Goal: Task Accomplishment & Management: Manage account settings

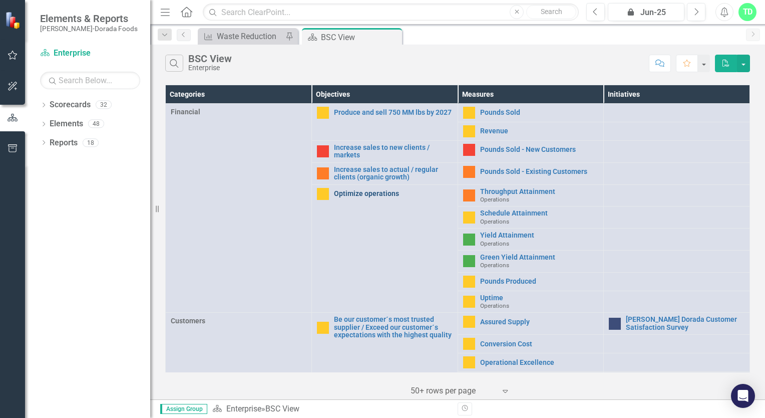
click at [362, 191] on link "Optimize operations" at bounding box center [393, 194] width 119 height 8
click at [495, 188] on link "Throughput Attainment" at bounding box center [539, 192] width 119 height 8
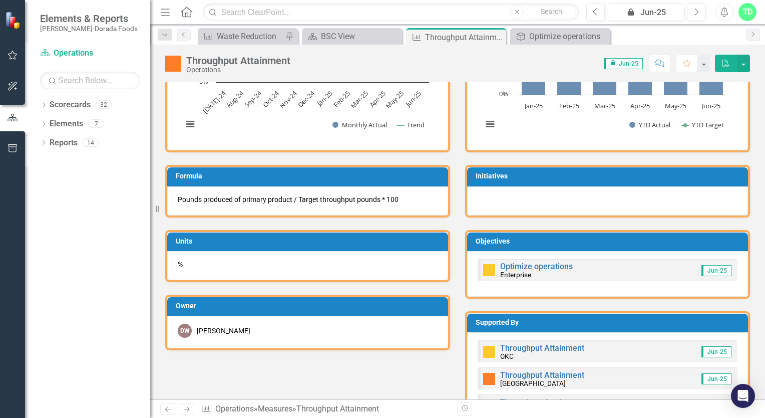
scroll to position [501, 0]
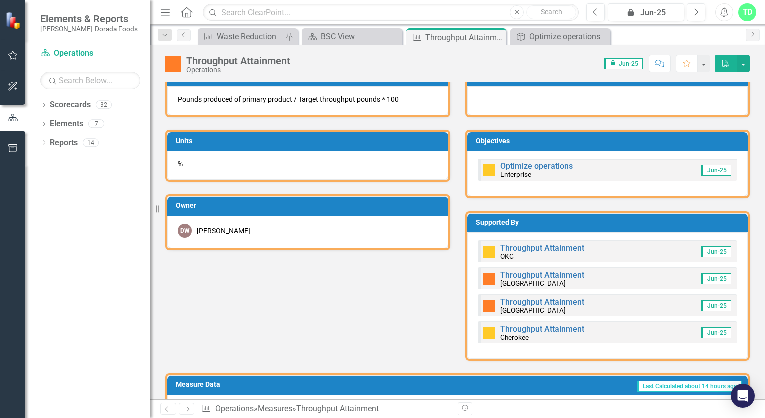
click at [487, 251] on img at bounding box center [489, 251] width 12 height 12
click at [327, 274] on div "Throughput Attainment Trailing 12 Months Loading... Chart Combination chart wit…" at bounding box center [458, 104] width 600 height 513
click at [445, 33] on div "Throughput Attainment" at bounding box center [452, 37] width 54 height 13
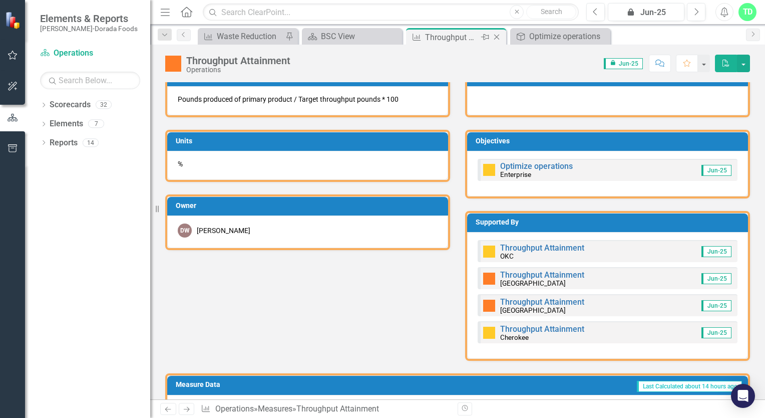
click at [443, 36] on div "Throughput Attainment" at bounding box center [452, 37] width 54 height 13
drag, startPoint x: 443, startPoint y: 36, endPoint x: 409, endPoint y: 62, distance: 43.3
click at [409, 62] on div "Score: 0.00 icon.lock Jun-25 Completed Comment Favorite PDF" at bounding box center [523, 63] width 455 height 17
click at [601, 35] on icon "Close" at bounding box center [602, 37] width 10 height 8
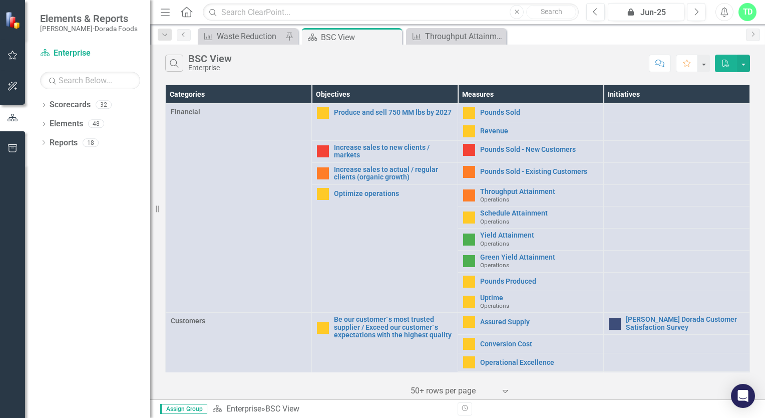
scroll to position [50, 0]
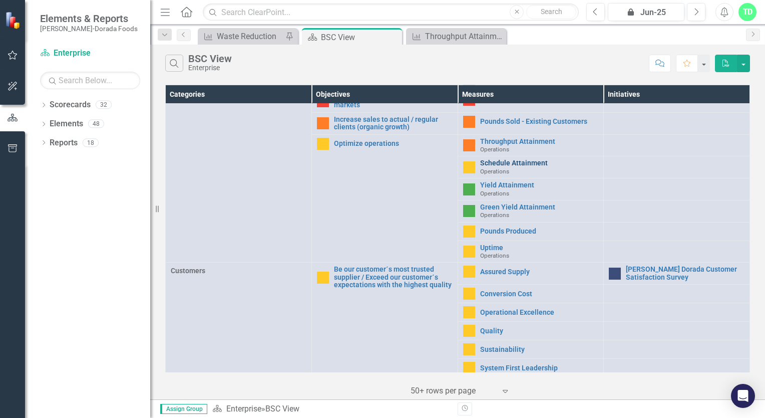
click at [485, 161] on link "Schedule Attainment" at bounding box center [539, 163] width 119 height 8
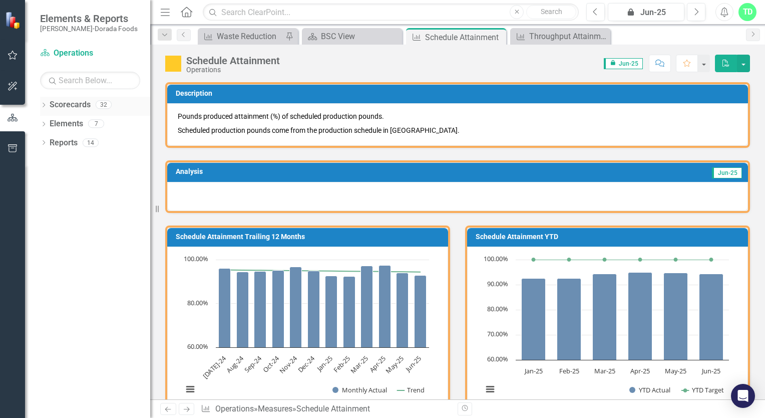
click at [66, 110] on link "Scorecards" at bounding box center [70, 105] width 41 height 12
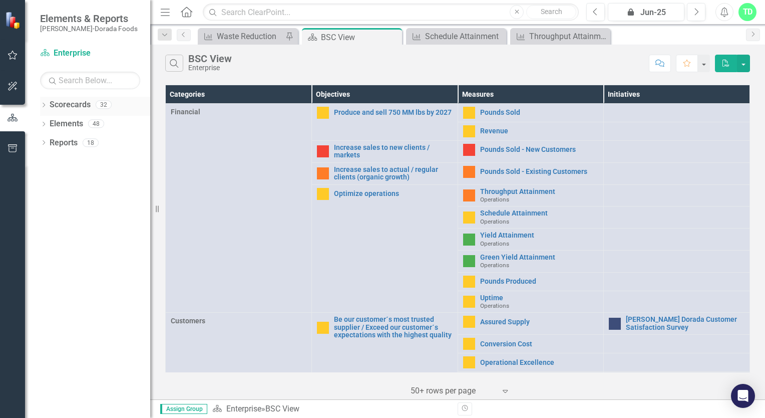
click at [73, 109] on link "Scorecards" at bounding box center [70, 105] width 41 height 12
click at [88, 103] on link "Scorecards" at bounding box center [70, 105] width 41 height 12
click at [104, 106] on div "32" at bounding box center [104, 105] width 16 height 9
click at [46, 107] on icon "Dropdown" at bounding box center [43, 106] width 7 height 6
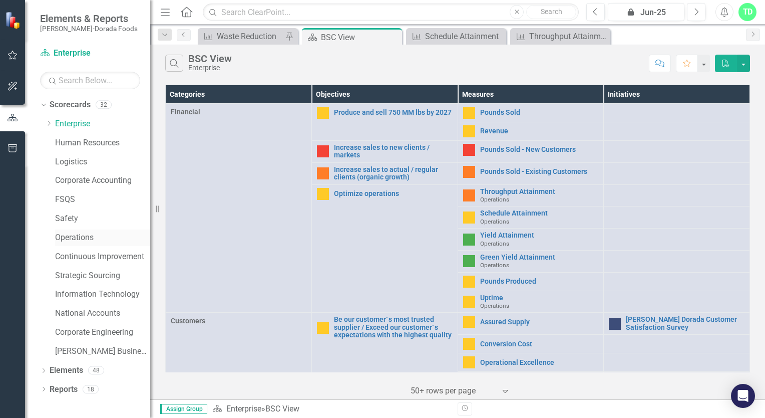
click at [63, 241] on link "Operations" at bounding box center [102, 238] width 95 height 12
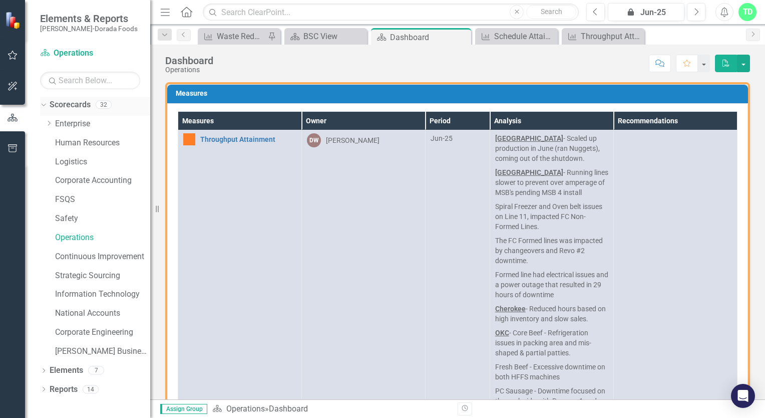
click at [45, 103] on icon "Dropdown" at bounding box center [43, 104] width 6 height 7
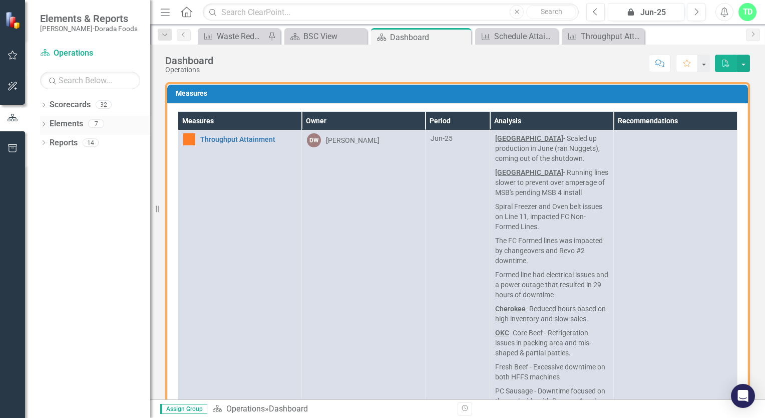
click at [42, 125] on icon "Dropdown" at bounding box center [43, 125] width 7 height 6
click at [32, 56] on div "Scorecard Operations Search Dropdown Scorecards 32 Dropdown Enterprise Dropdown…" at bounding box center [87, 231] width 125 height 373
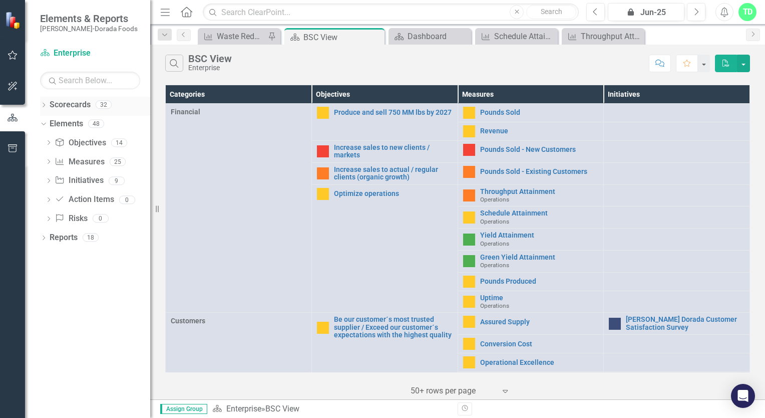
click at [42, 103] on icon "Dropdown" at bounding box center [43, 106] width 7 height 6
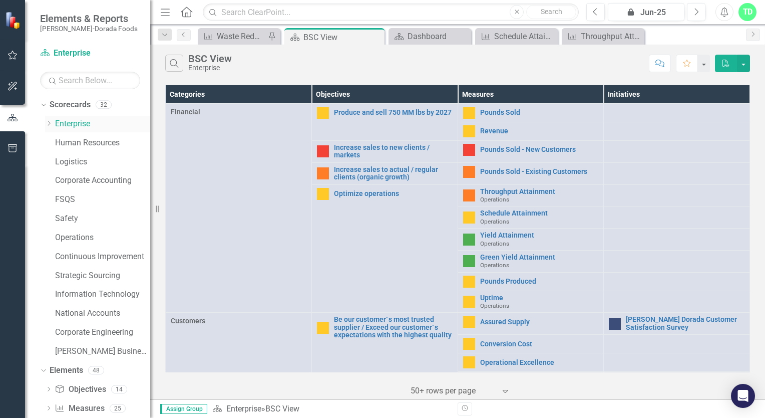
click at [68, 123] on link "Enterprise" at bounding box center [102, 124] width 95 height 12
click at [485, 190] on link "Throughput Attainment" at bounding box center [539, 192] width 119 height 8
click at [49, 127] on div "Dropdown" at bounding box center [49, 124] width 8 height 9
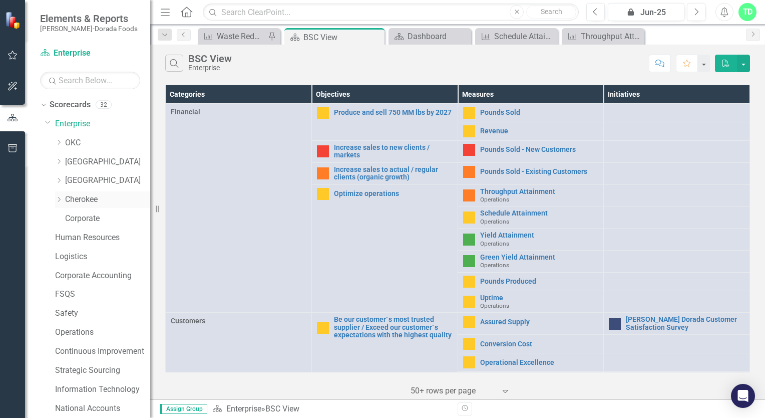
click at [92, 203] on link "Cherokee" at bounding box center [107, 200] width 85 height 12
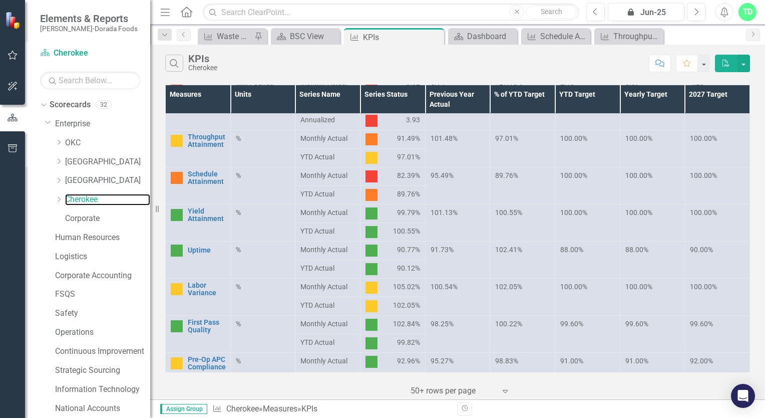
scroll to position [100, 0]
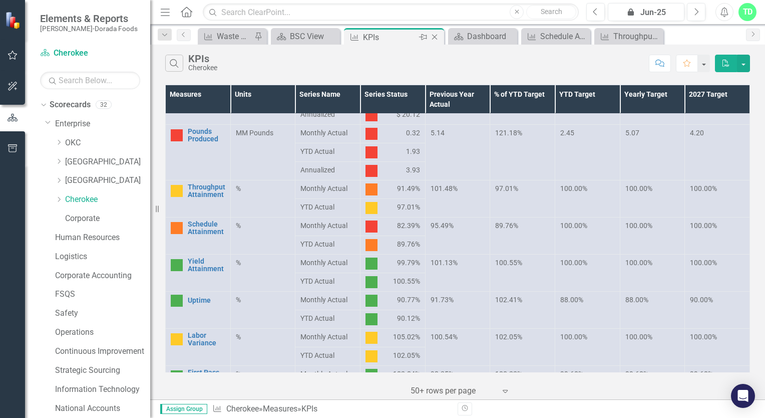
click at [380, 40] on div "KPIs" at bounding box center [390, 37] width 54 height 13
click at [379, 41] on div "KPIs" at bounding box center [390, 37] width 54 height 13
click at [200, 195] on link "Throughput Attainment" at bounding box center [207, 191] width 38 height 16
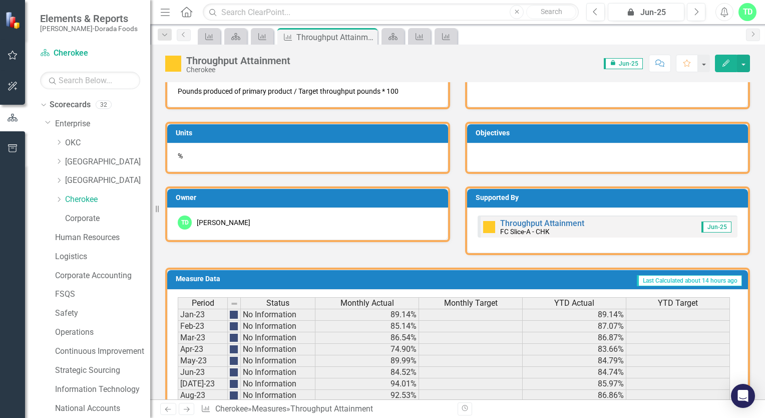
scroll to position [401, 0]
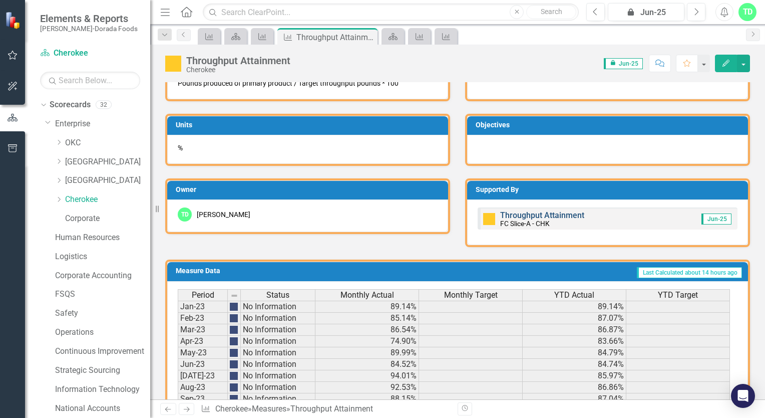
click at [509, 215] on link "Throughput Attainment" at bounding box center [542, 215] width 84 height 10
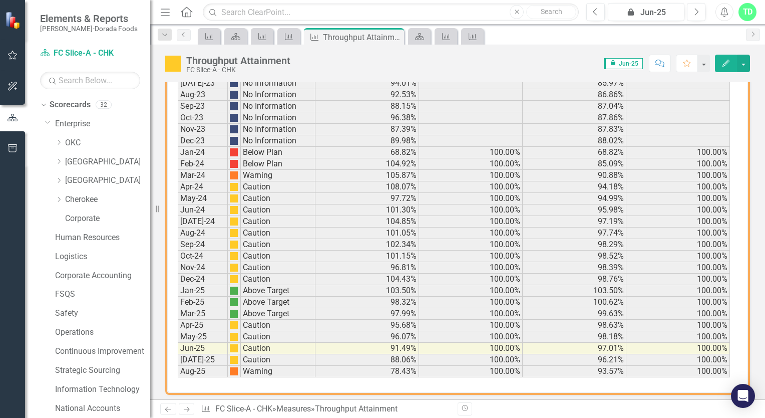
scroll to position [674, 0]
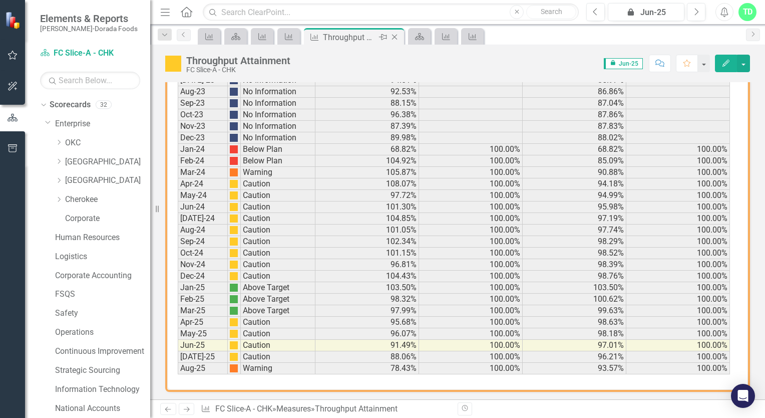
click at [346, 37] on div "Throughput Attainment" at bounding box center [350, 37] width 54 height 13
click at [345, 37] on div "Throughput Attainment" at bounding box center [350, 37] width 54 height 13
drag, startPoint x: 345, startPoint y: 37, endPoint x: 330, endPoint y: 59, distance: 26.7
click at [330, 59] on div "Score: 0.00 icon.lock Jun-25 Completed Comment Favorite Edit" at bounding box center [523, 63] width 455 height 17
click at [734, 62] on button "Edit" at bounding box center [726, 64] width 22 height 18
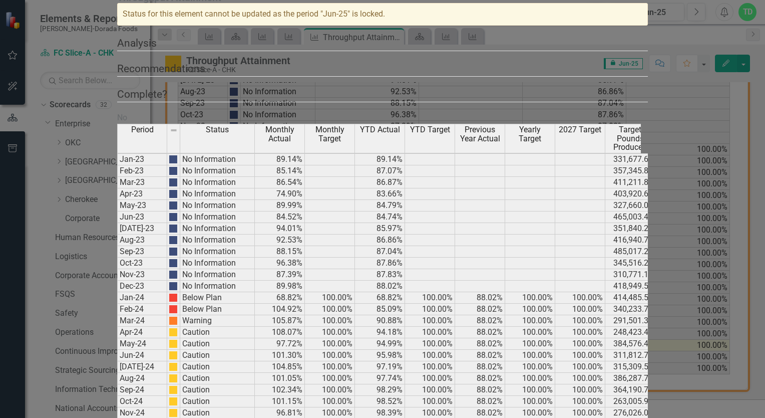
scroll to position [52, 0]
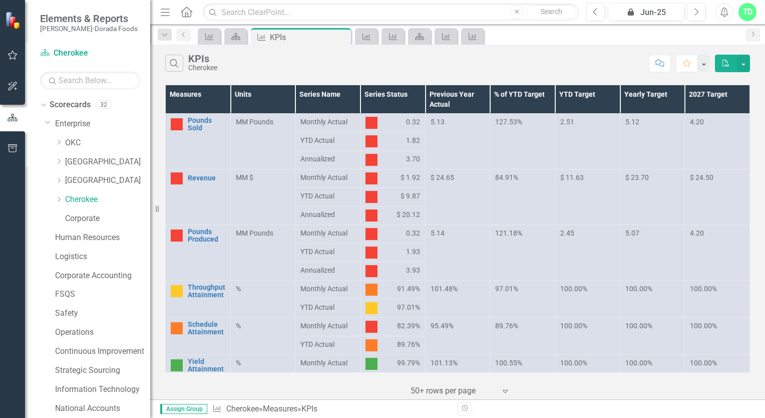
scroll to position [50, 0]
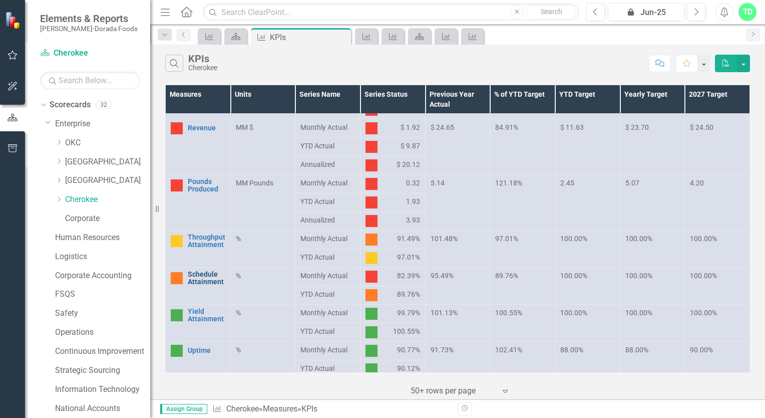
click at [208, 277] on link "Schedule Attainment" at bounding box center [207, 279] width 38 height 16
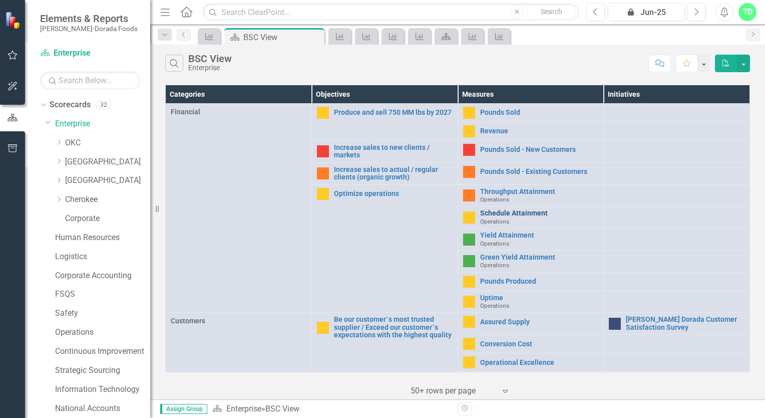
click at [483, 210] on link "Schedule Attainment" at bounding box center [539, 213] width 119 height 8
